Goal: Task Accomplishment & Management: Complete application form

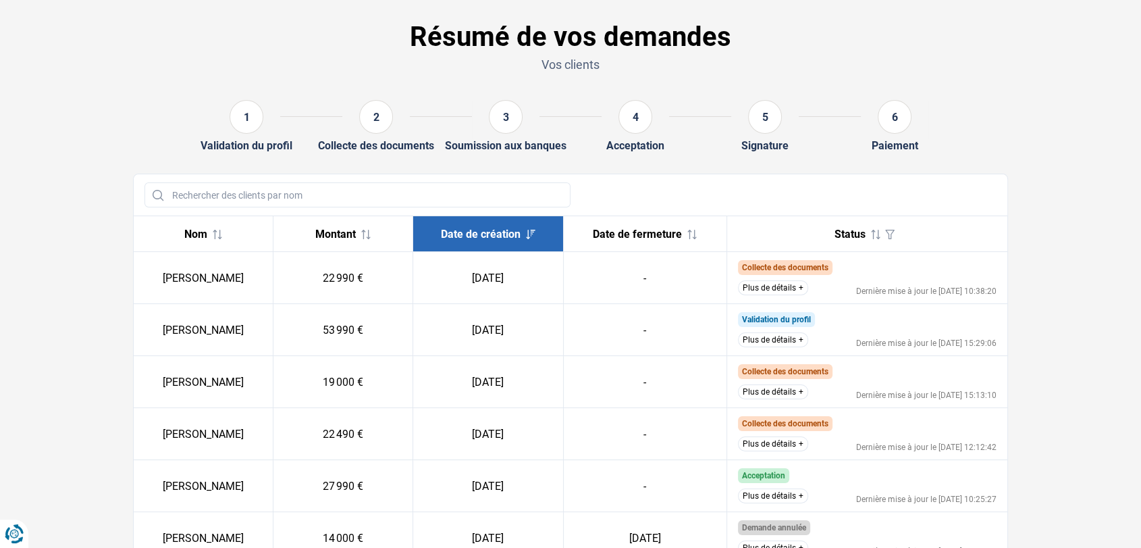
scroll to position [75, 0]
